Goal: Contribute content: Add original content to the website for others to see

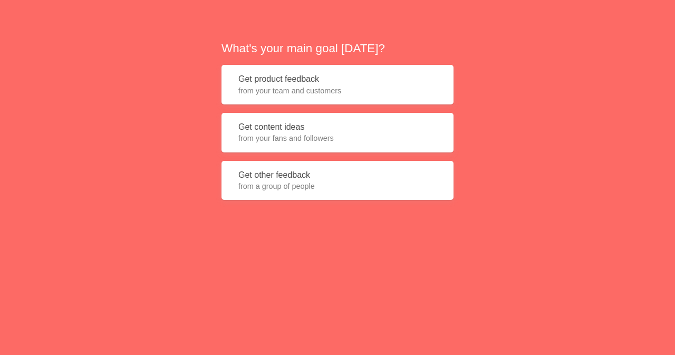
click at [354, 85] on span "from your team and customers" at bounding box center [337, 90] width 198 height 11
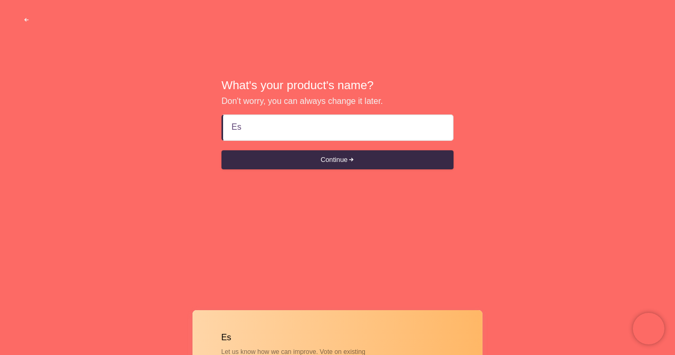
type input "E"
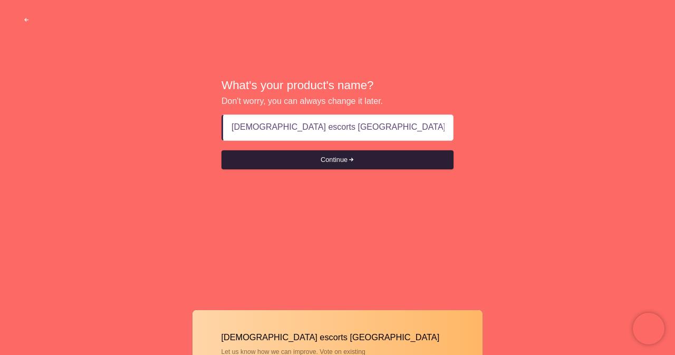
click at [335, 163] on button "Continue" at bounding box center [338, 159] width 232 height 19
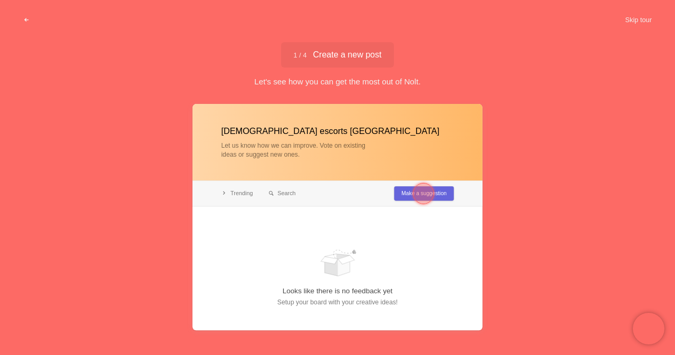
type input "[DEMOGRAPHIC_DATA] escorts [GEOGRAPHIC_DATA]"
click at [401, 191] on div at bounding box center [338, 217] width 290 height 226
click at [410, 191] on div at bounding box center [424, 194] width 38 height 38
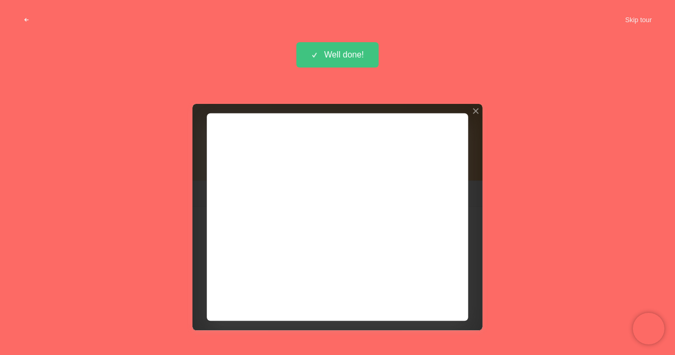
click at [427, 293] on div at bounding box center [338, 217] width 290 height 226
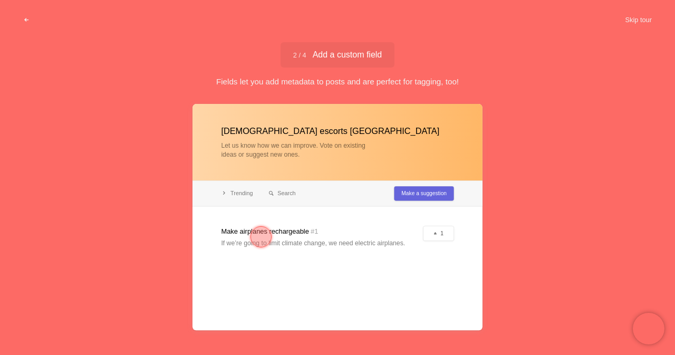
click at [252, 230] on div at bounding box center [261, 236] width 21 height 21
click at [271, 231] on div at bounding box center [261, 237] width 38 height 38
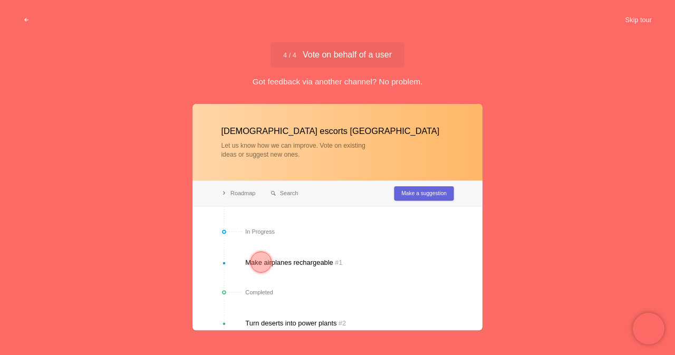
click at [257, 260] on div at bounding box center [261, 262] width 21 height 21
